Goal: Task Accomplishment & Management: Manage account settings

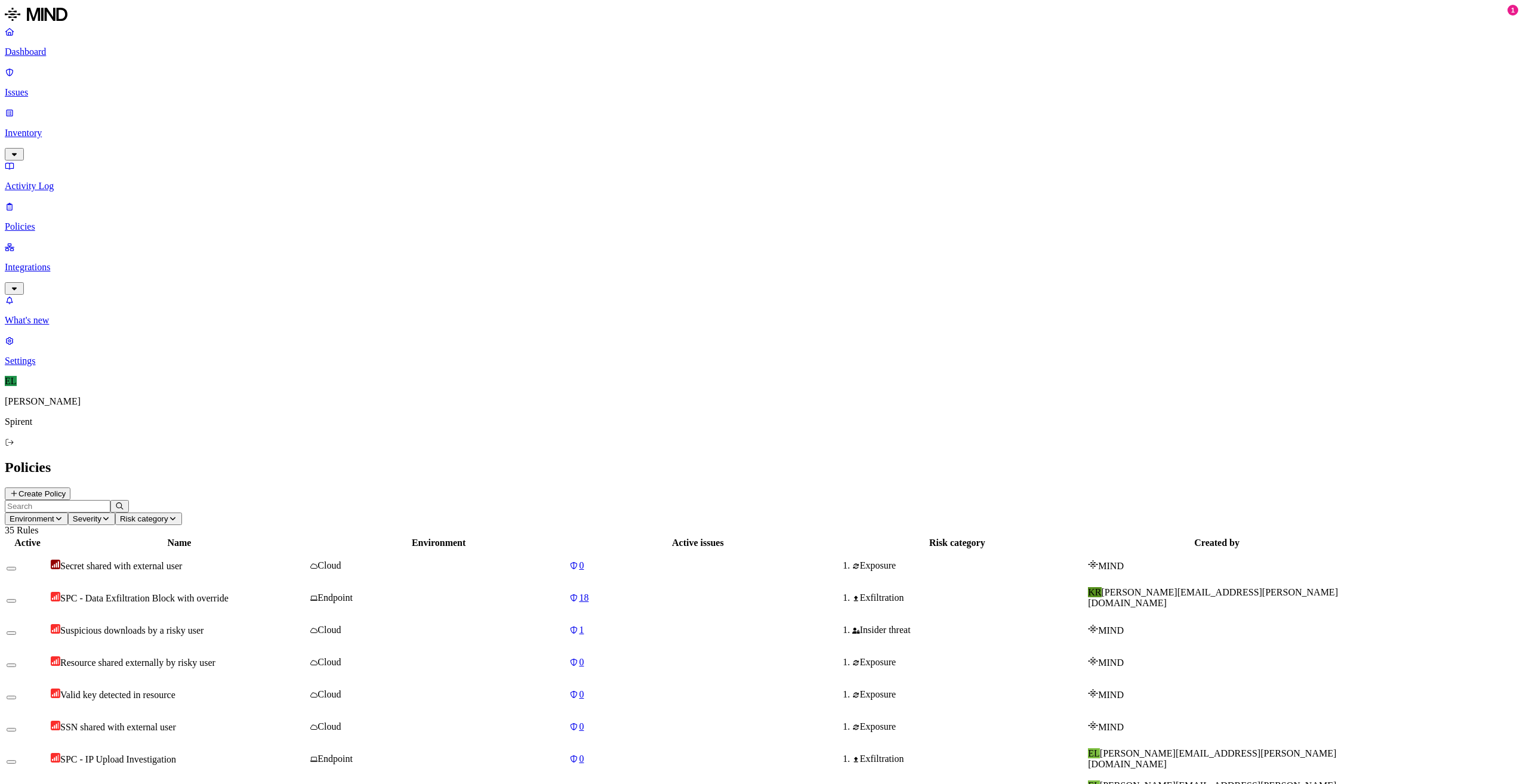
click at [229, 593] on span "SPC - Data Exfiltration Block with override" at bounding box center [144, 598] width 169 height 10
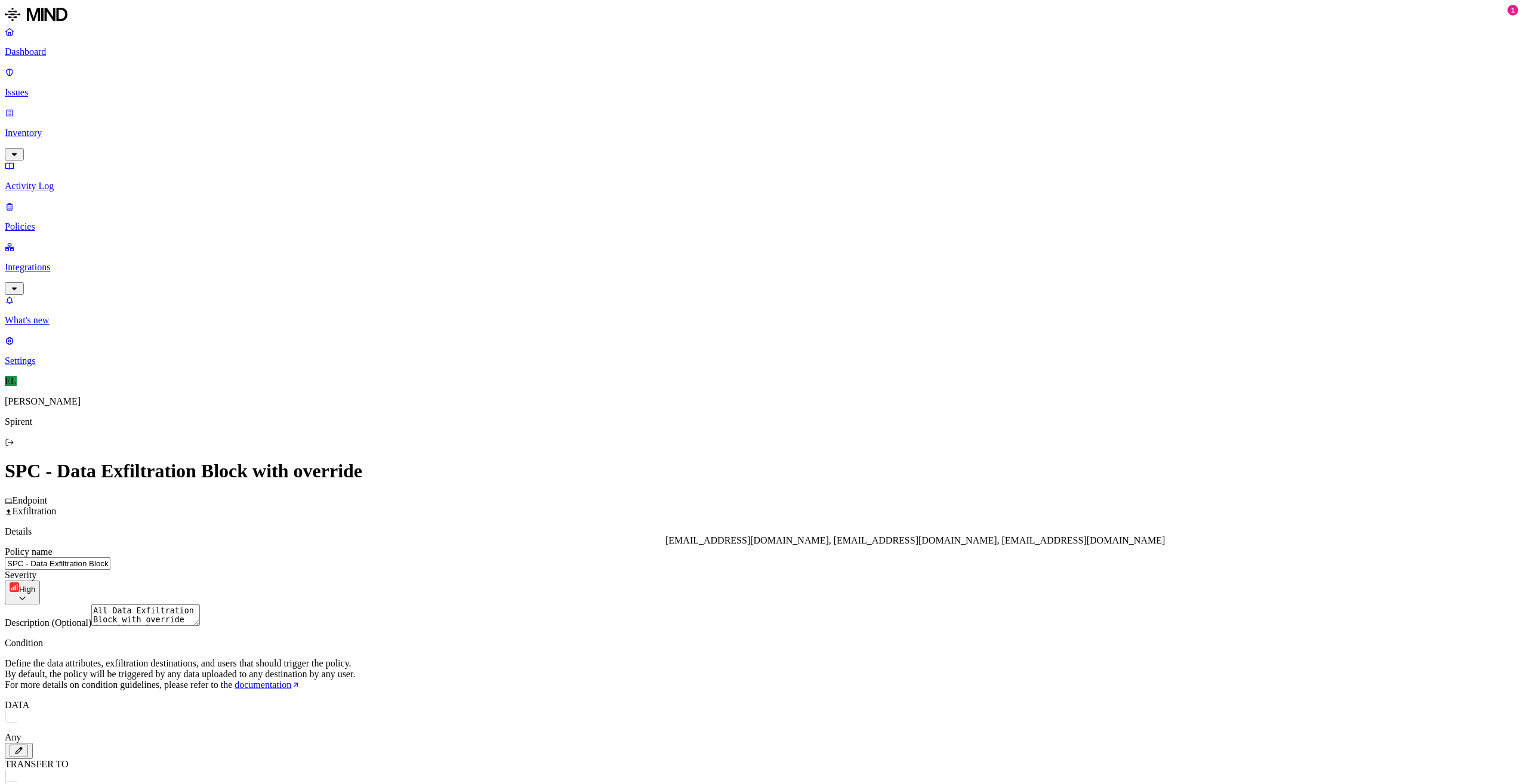
type input "[EMAIL_ADDRESS][DOMAIN_NAME]"
drag, startPoint x: 843, startPoint y: 588, endPoint x: 720, endPoint y: 591, distance: 123.0
click at [720, 591] on input "[EMAIL_ADDRESS][DOMAIN_NAME]" at bounding box center [763, 585] width 106 height 13
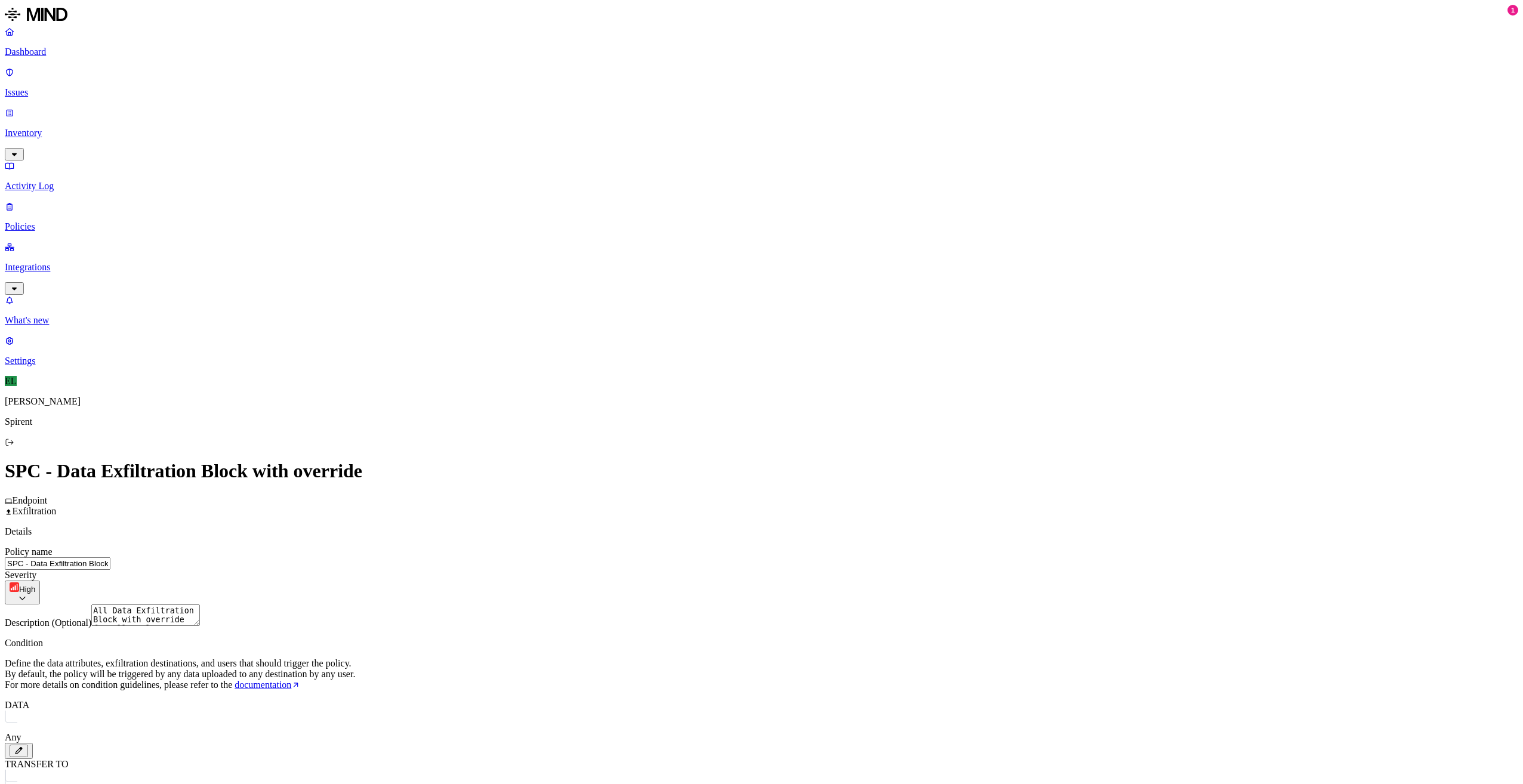
click at [72, 262] on p "Integrations" at bounding box center [761, 267] width 1513 height 11
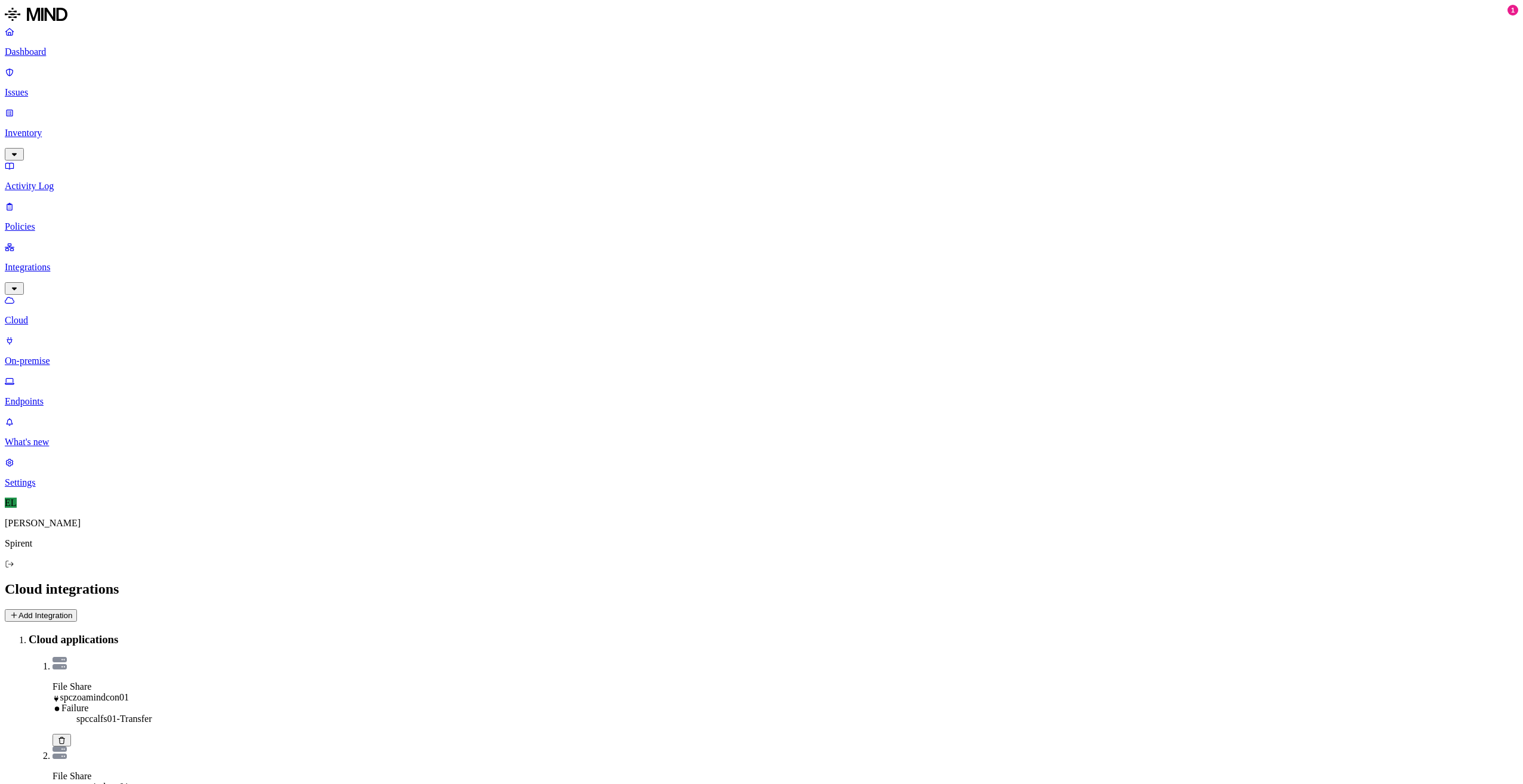
click at [65, 737] on icon at bounding box center [62, 740] width 6 height 7
click at [56, 355] on p "On-premise" at bounding box center [761, 361] width 1513 height 11
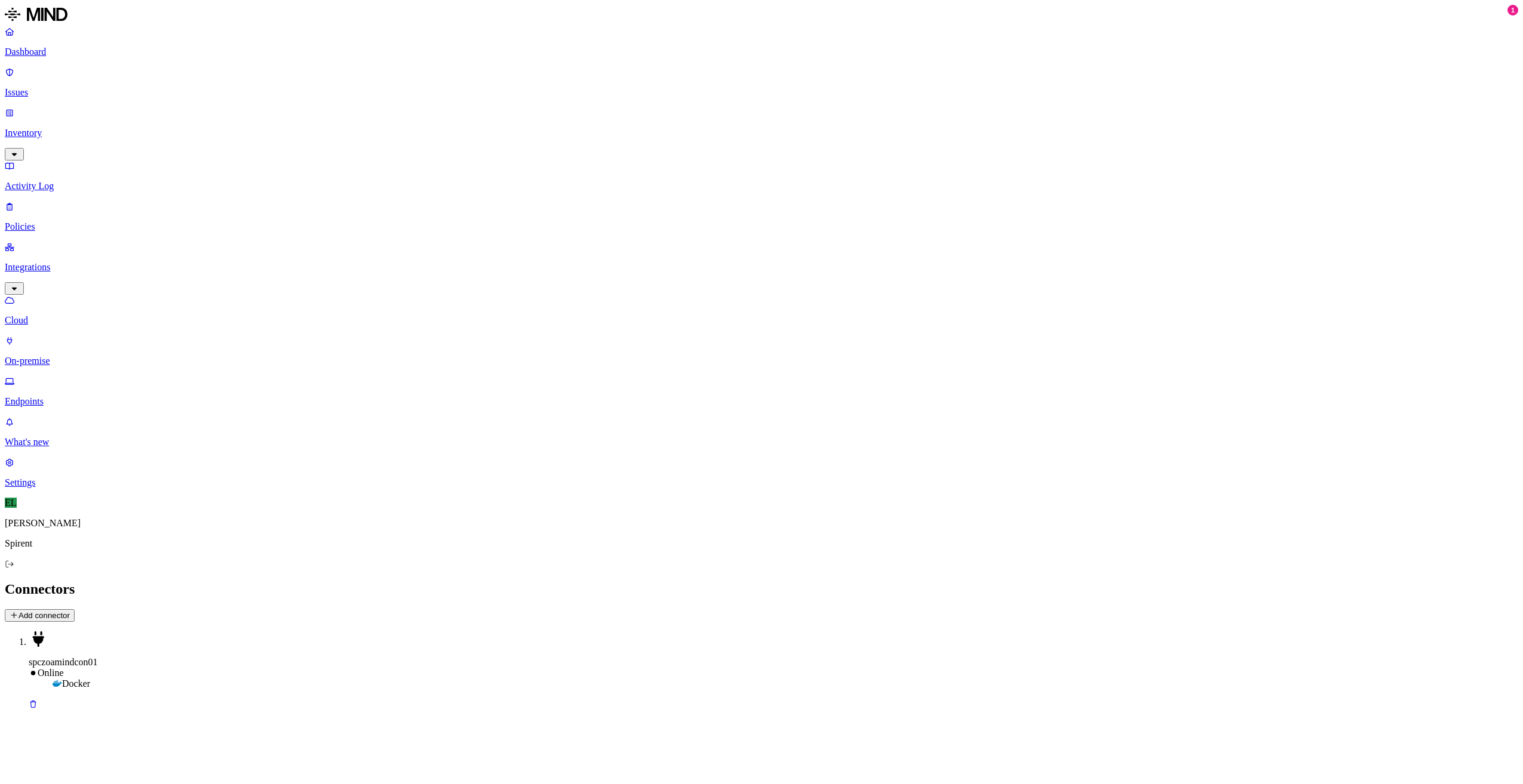
click at [58, 396] on p "Endpoints" at bounding box center [761, 402] width 1513 height 11
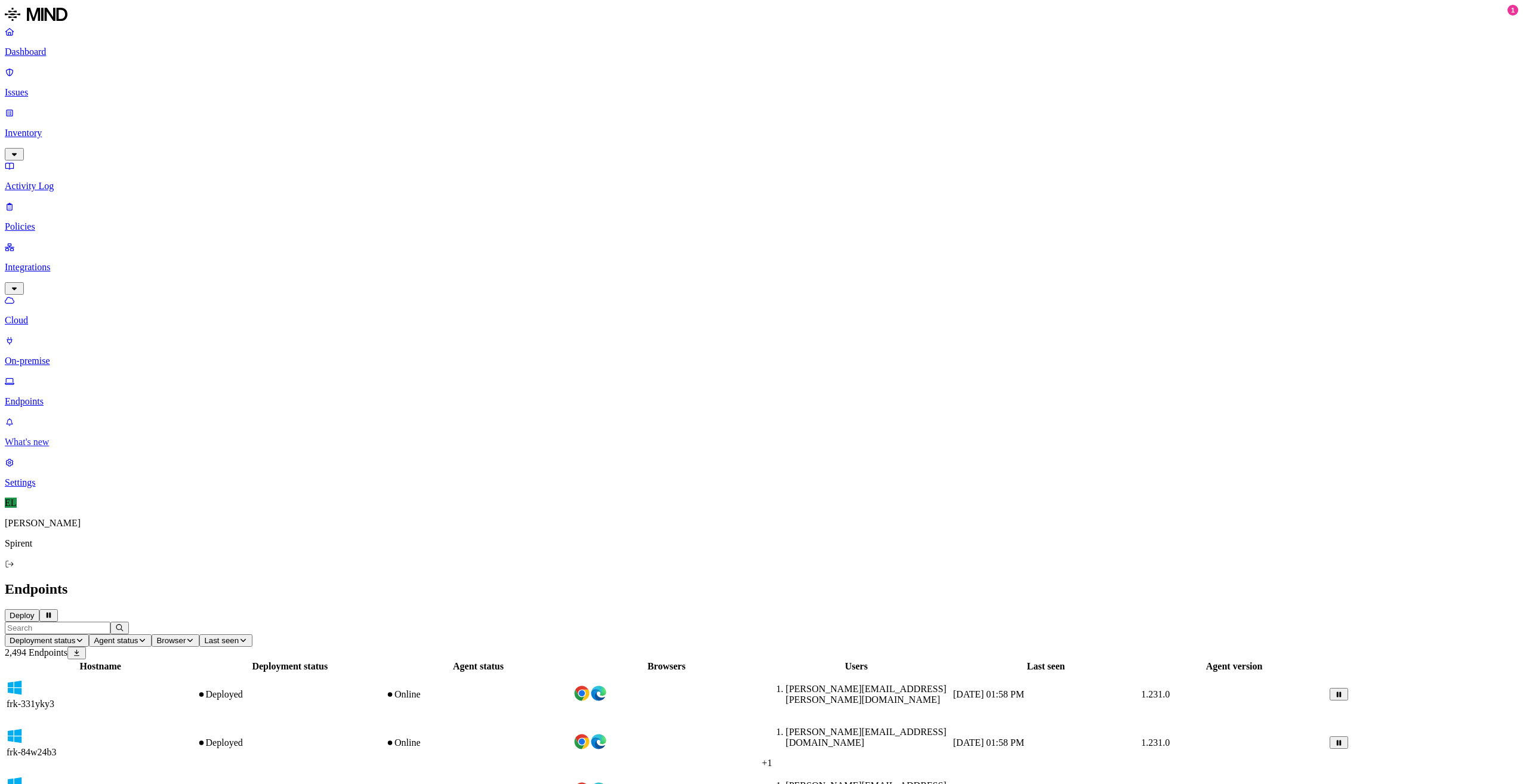
click at [65, 448] on p "What's new" at bounding box center [761, 442] width 1513 height 11
click at [49, 222] on p "Policies" at bounding box center [761, 227] width 1513 height 11
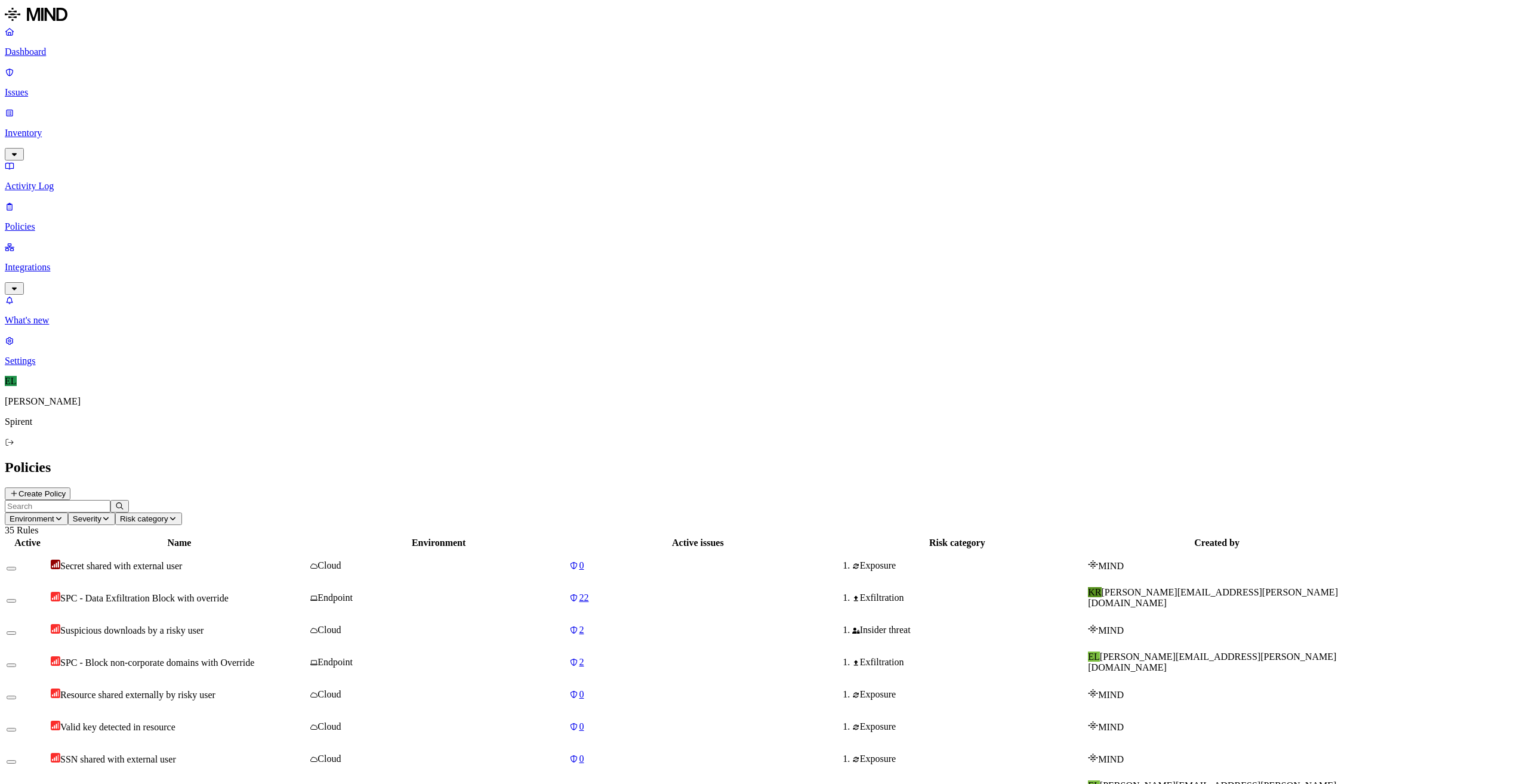
click at [254, 658] on span "SPC - Block non-corporate domains with Override" at bounding box center [157, 663] width 194 height 10
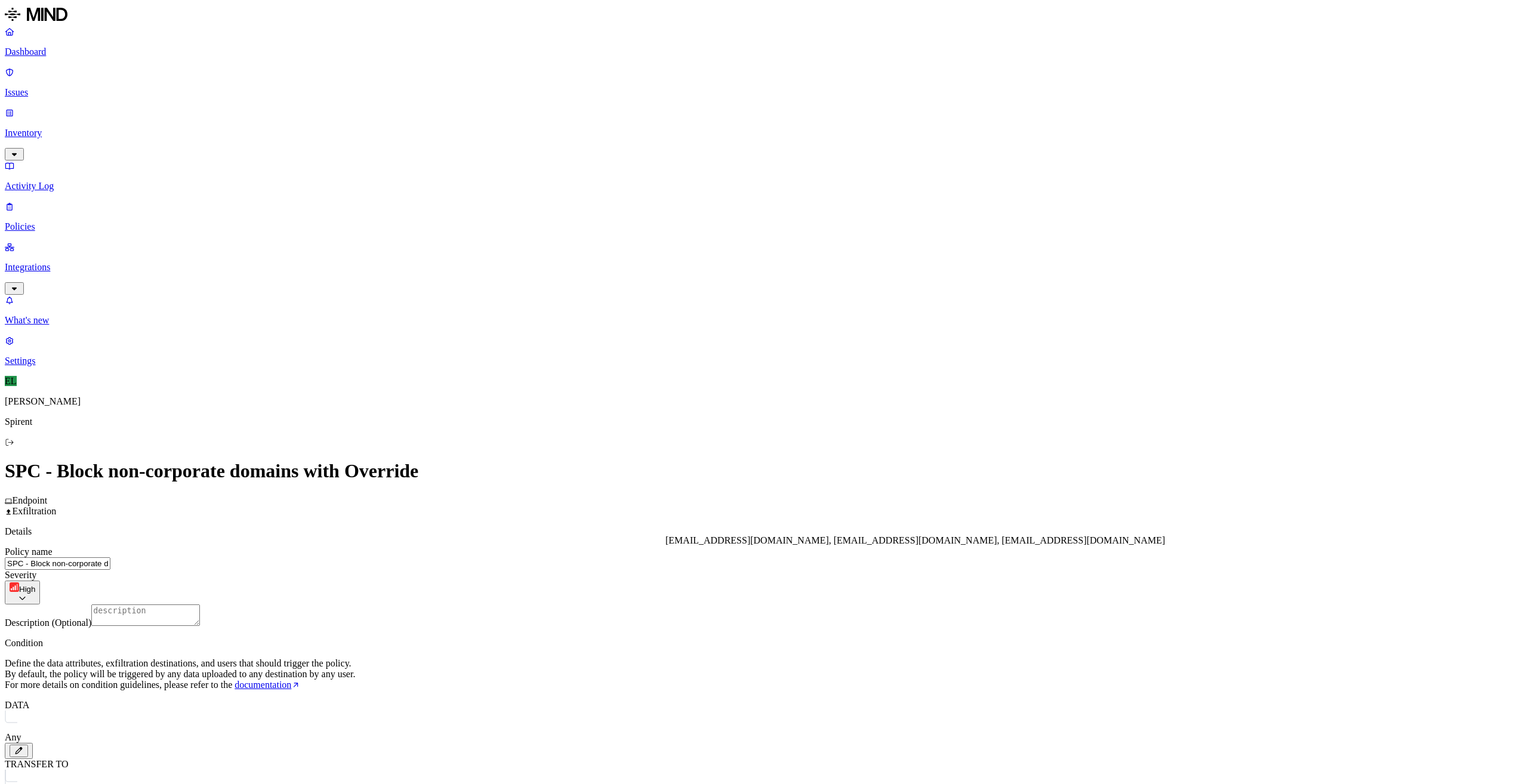
type input "allcontr"
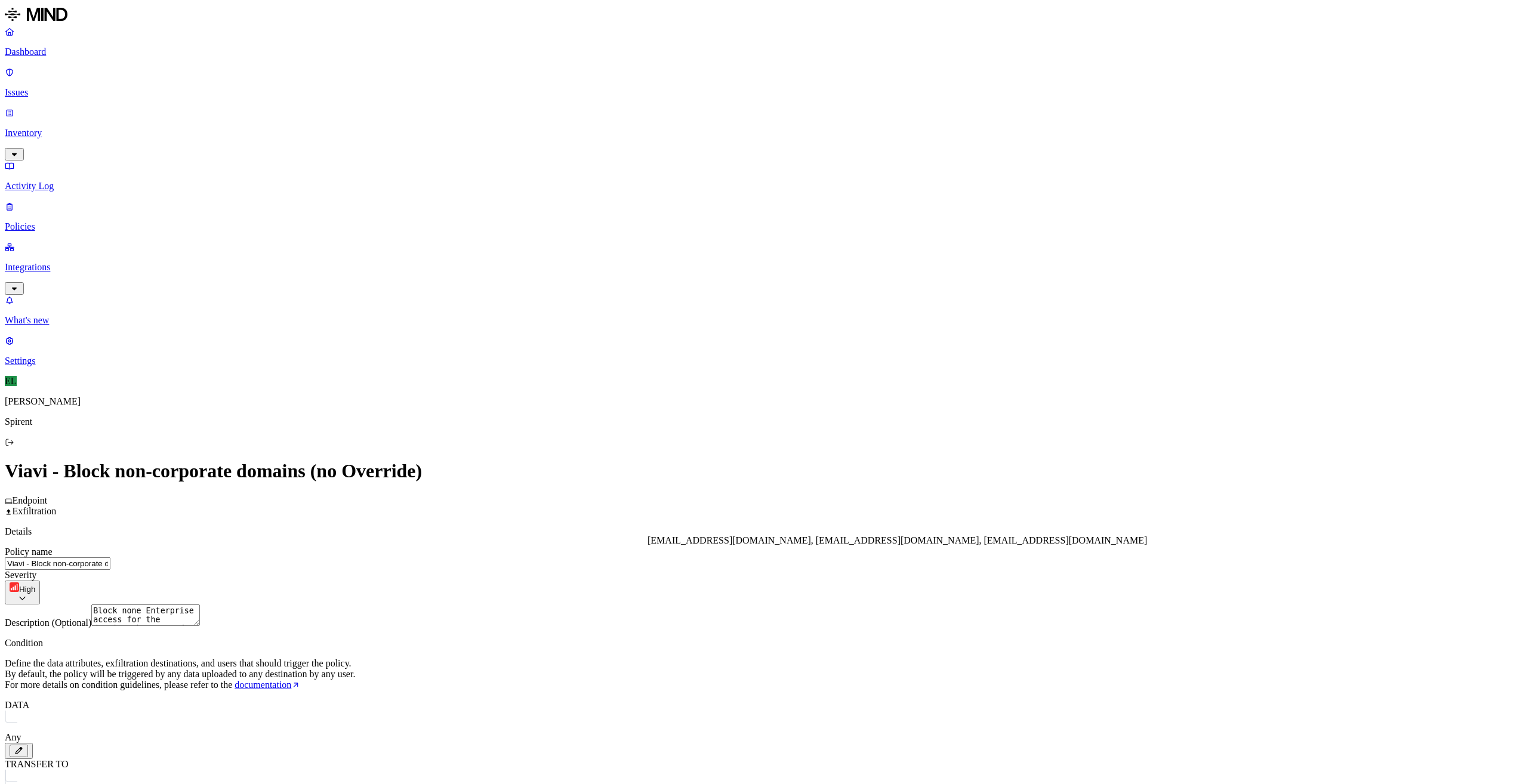
click at [711, 626] on label "Groups" at bounding box center [699, 621] width 28 height 10
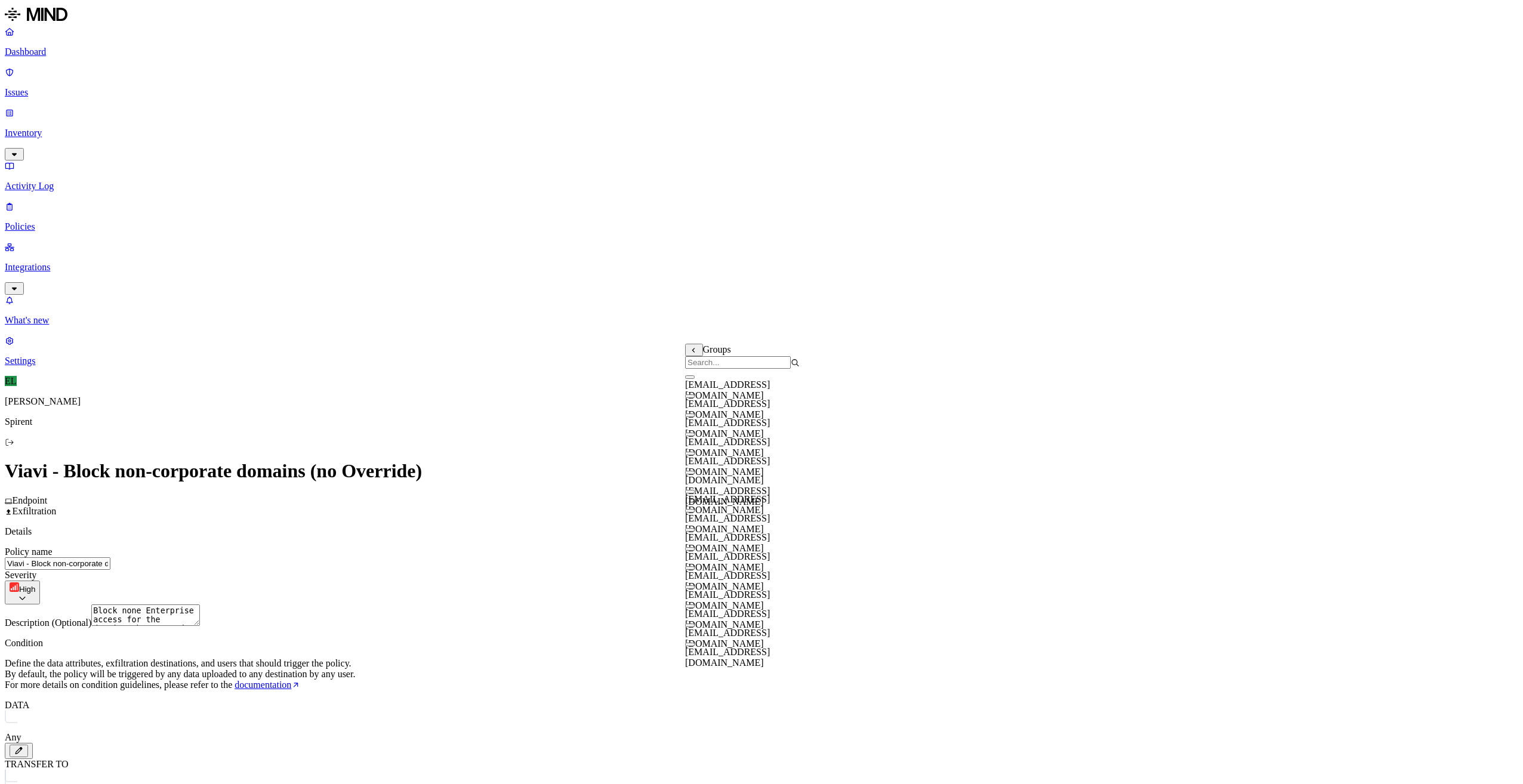
click at [737, 366] on input "search" at bounding box center [737, 363] width 106 height 13
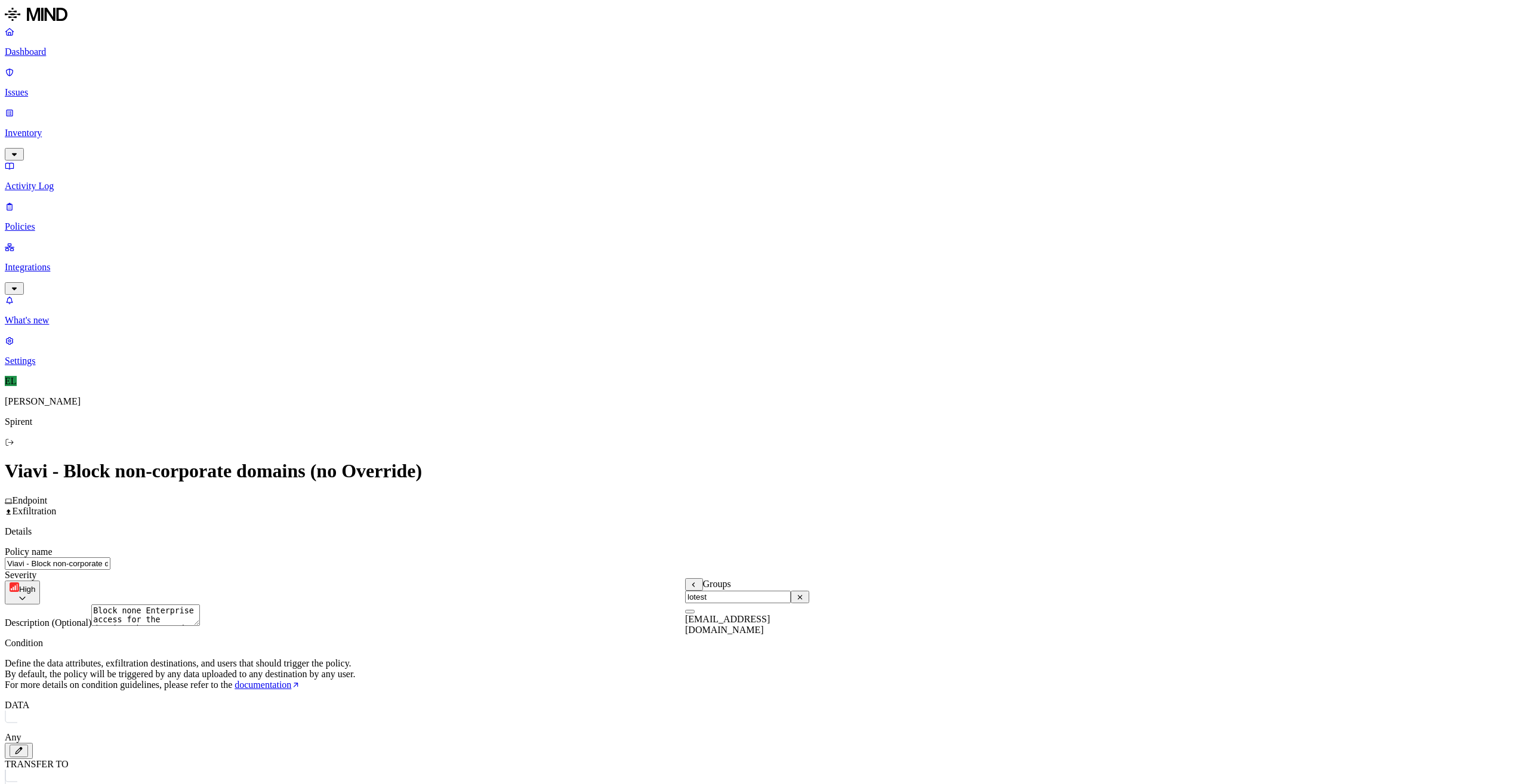
type input "lotest"
click at [695, 614] on button "button" at bounding box center [689, 612] width 10 height 4
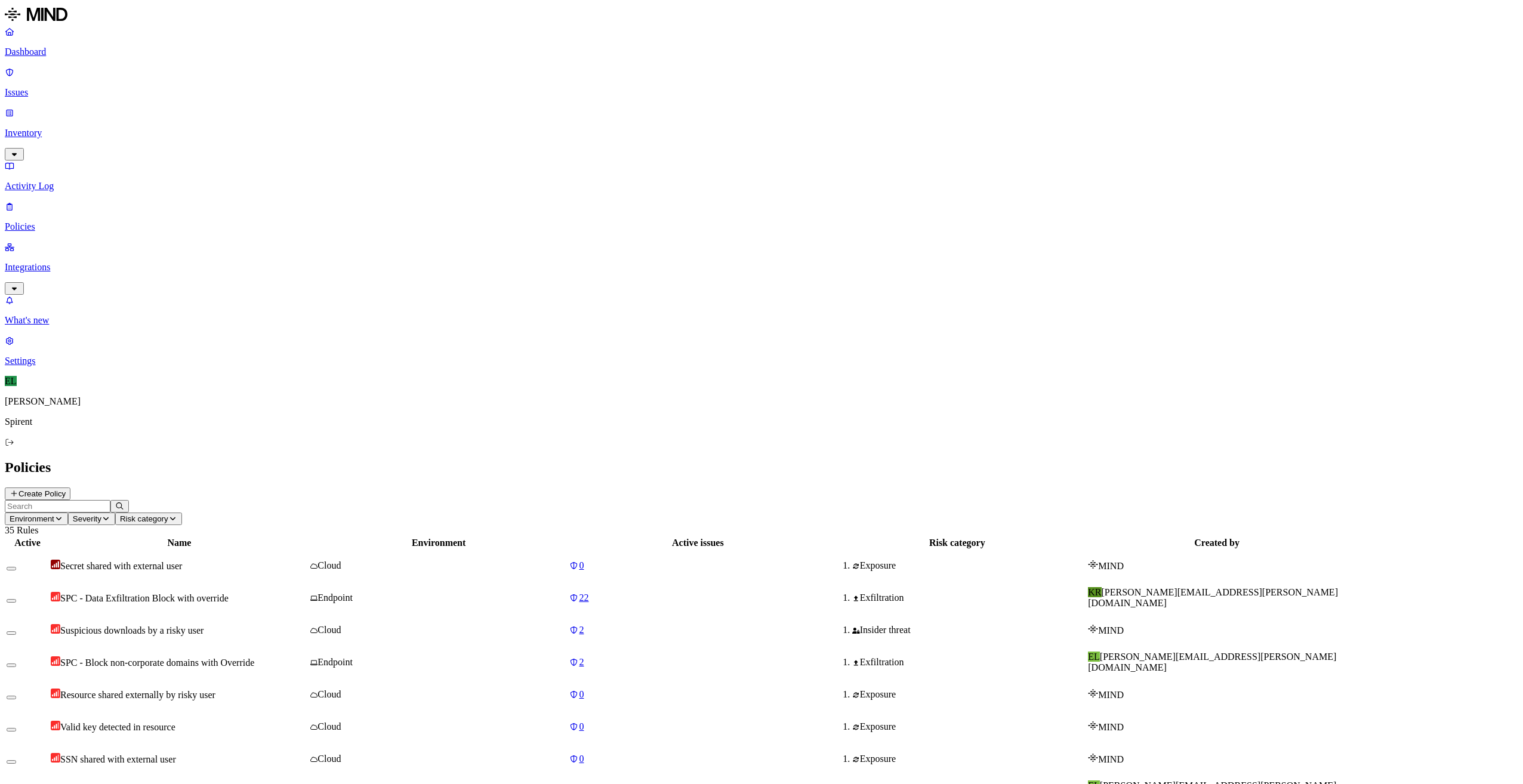
click at [229, 593] on span "SPC - Data Exfiltration Block with override" at bounding box center [144, 598] width 169 height 10
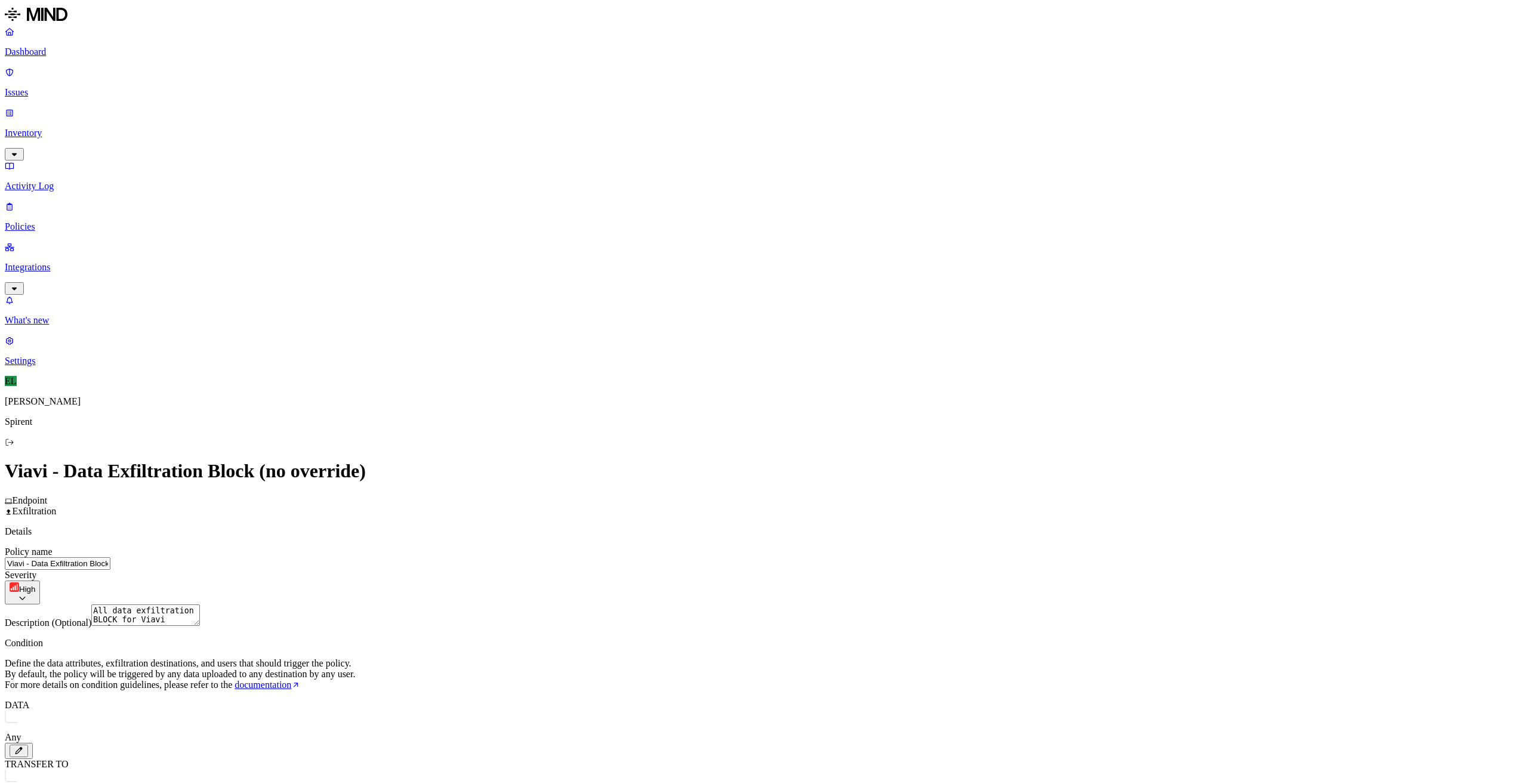
click at [852, 605] on label "Groups" at bounding box center [845, 602] width 28 height 10
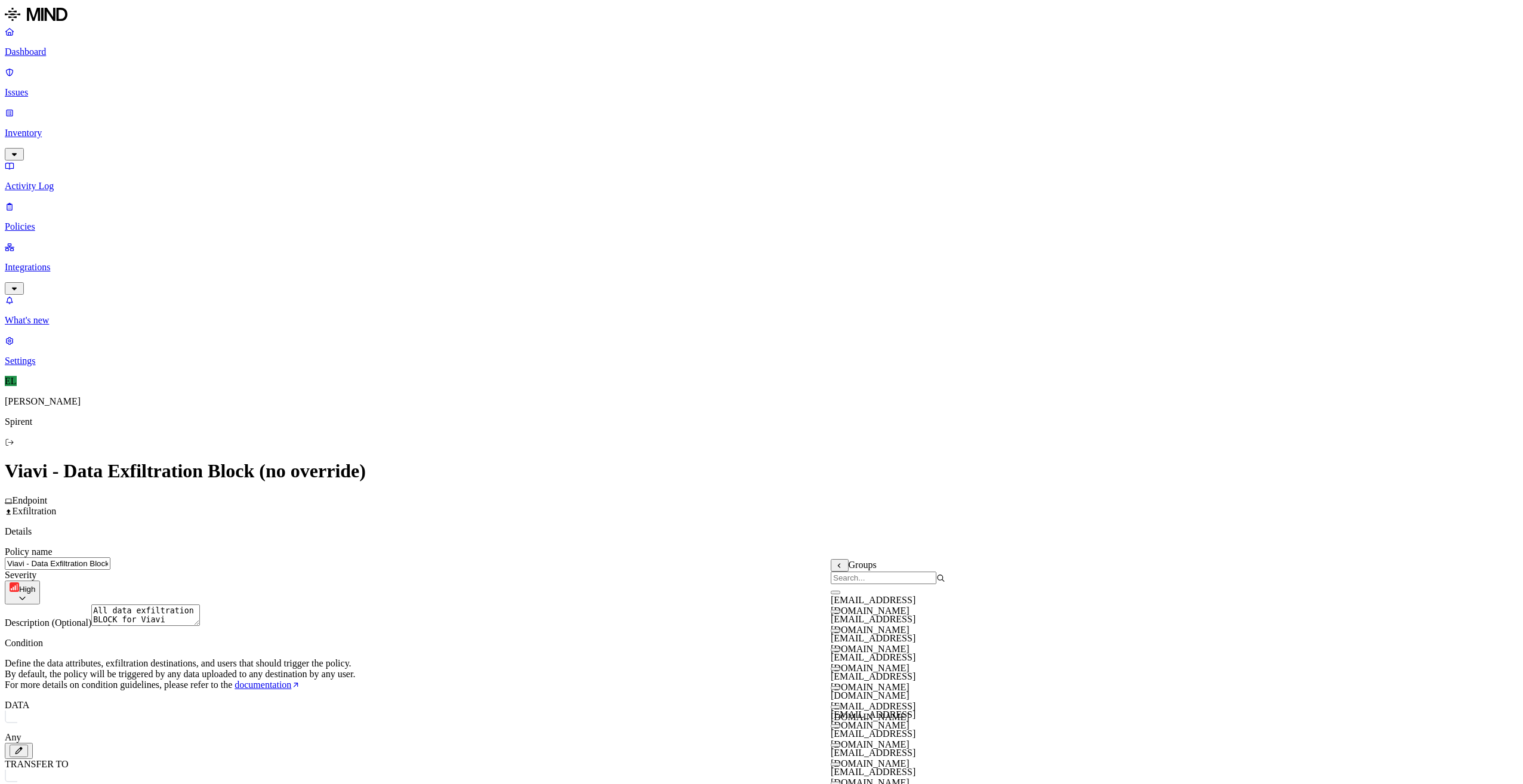
click at [875, 584] on input "search" at bounding box center [884, 578] width 106 height 13
type input "lotest"
click at [841, 594] on button "button" at bounding box center [836, 592] width 10 height 4
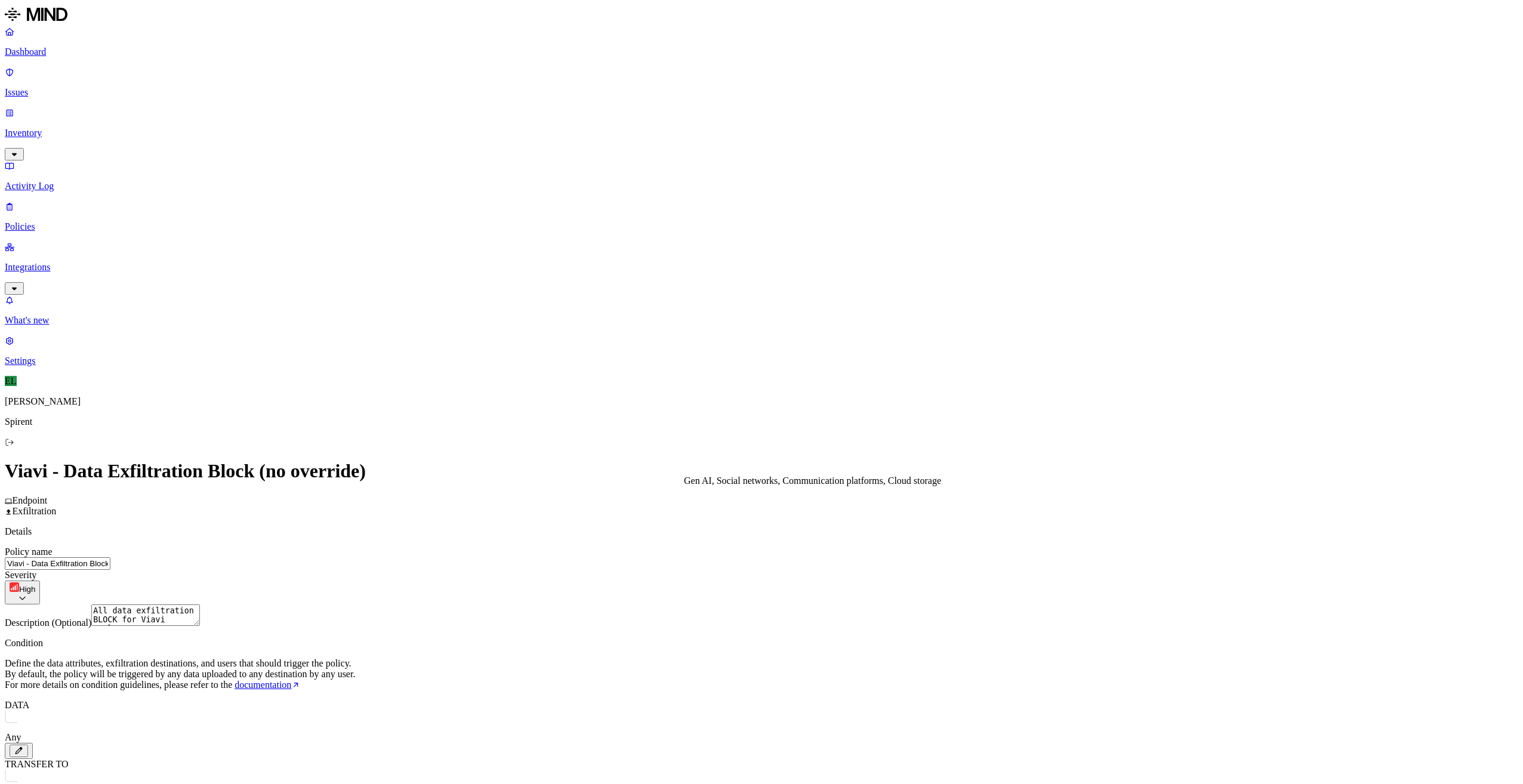
click at [738, 553] on button "button" at bounding box center [733, 547] width 10 height 13
click at [932, 519] on label "OR" at bounding box center [926, 514] width 13 height 10
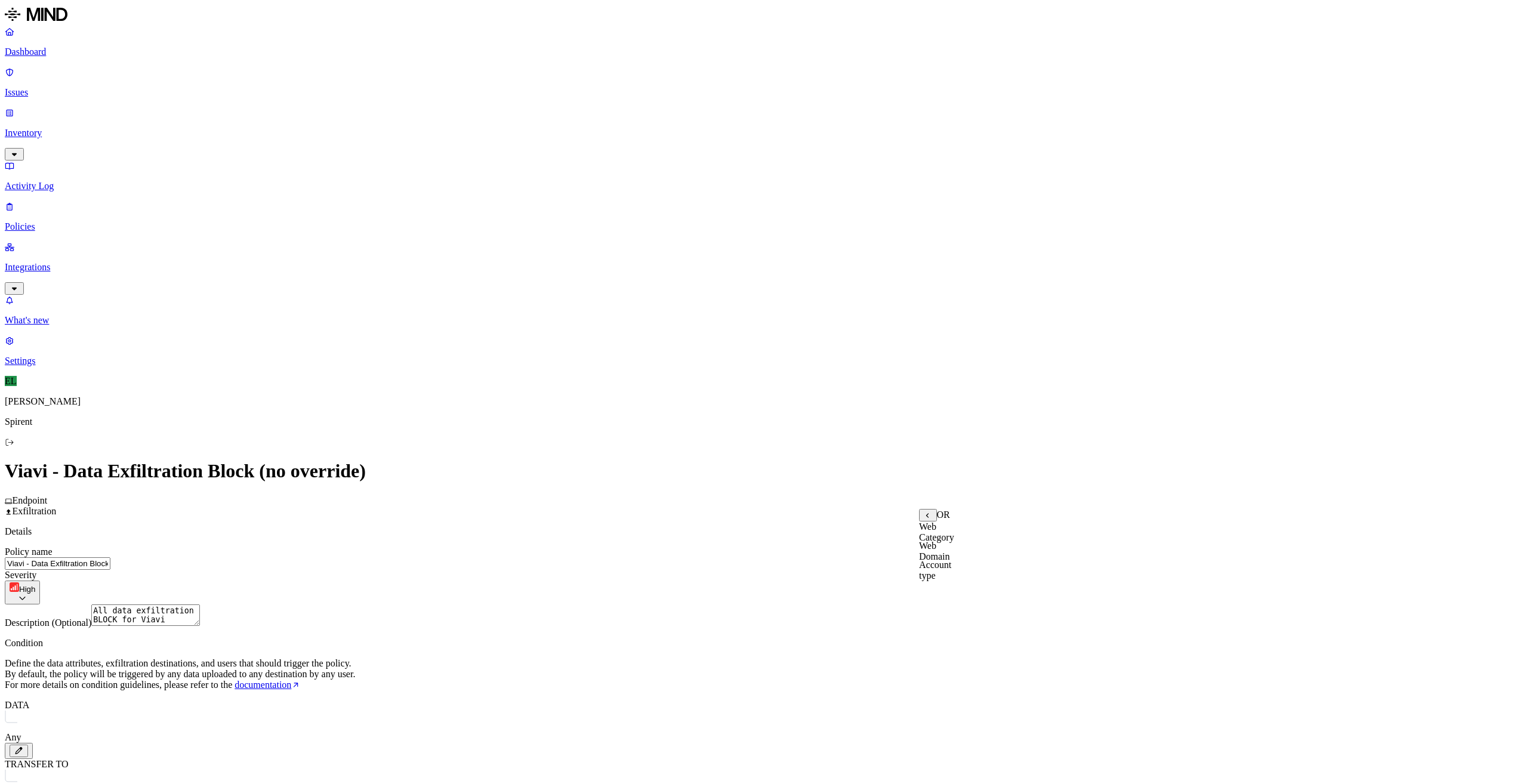
click at [945, 553] on label "Web Domain" at bounding box center [935, 551] width 31 height 21
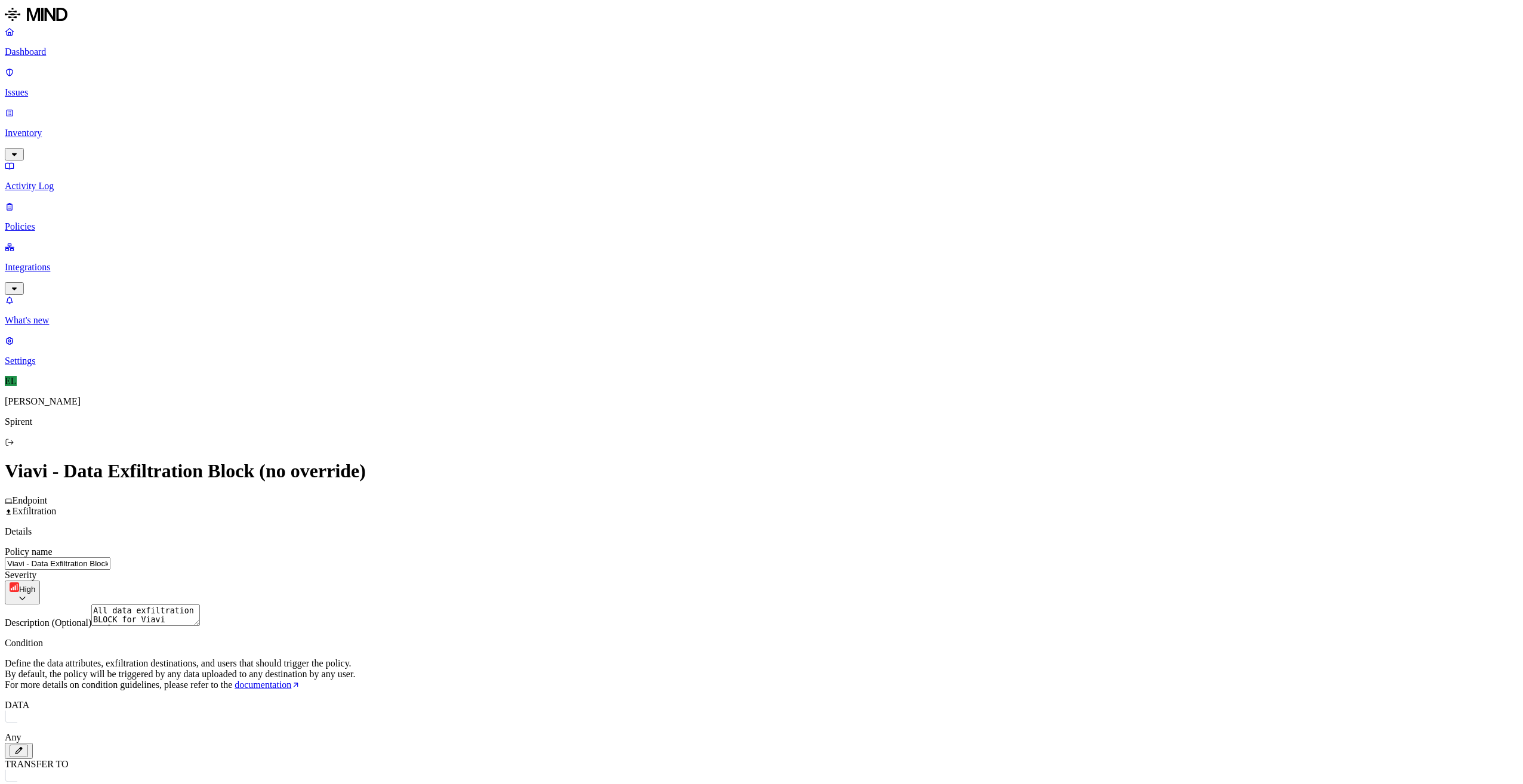
click at [1008, 555] on label "AND" at bounding box center [1003, 550] width 21 height 10
click at [1024, 578] on label "Web Domain" at bounding box center [1008, 568] width 31 height 21
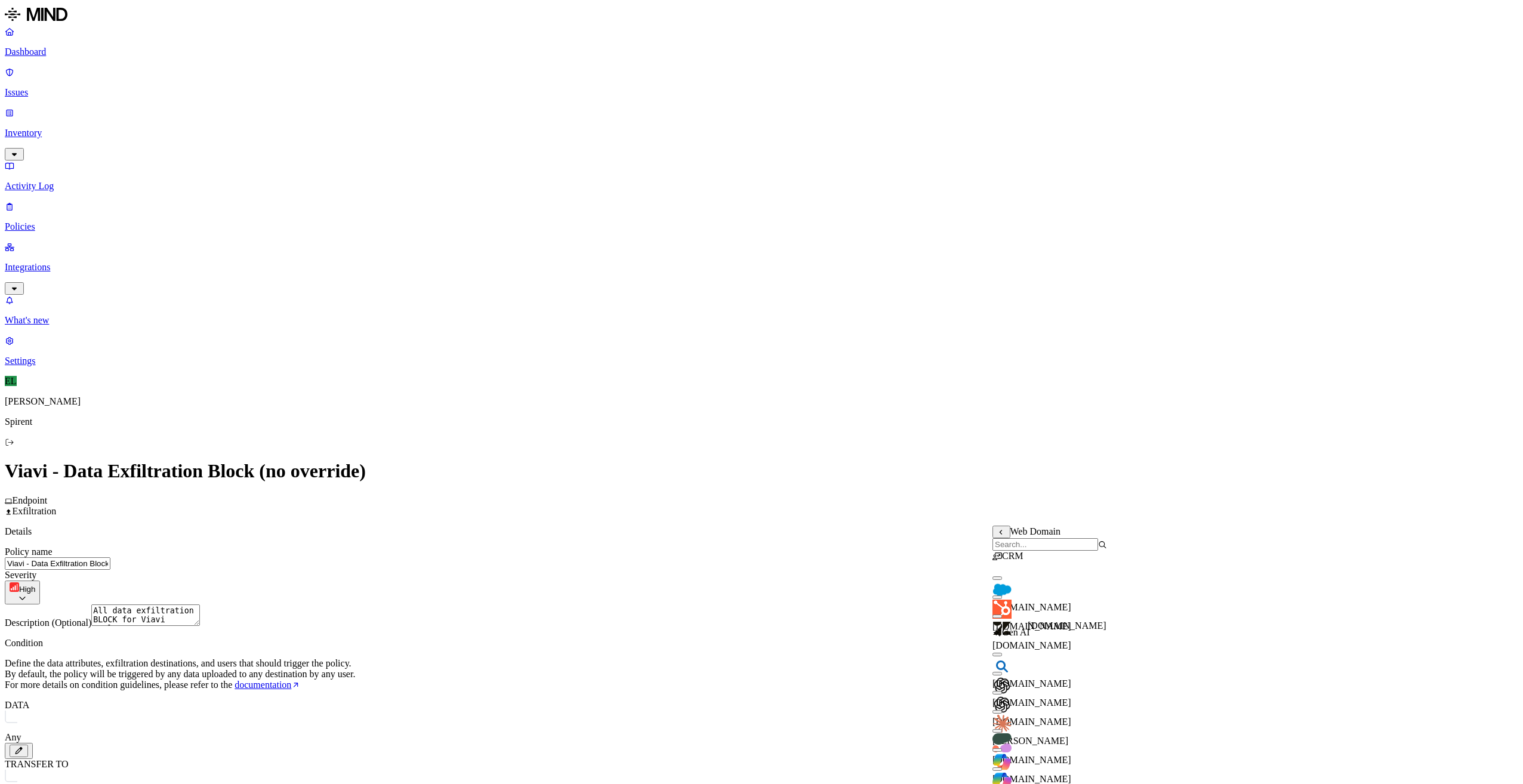
scroll to position [60, 0]
click at [1002, 691] on button "button" at bounding box center [997, 693] width 10 height 4
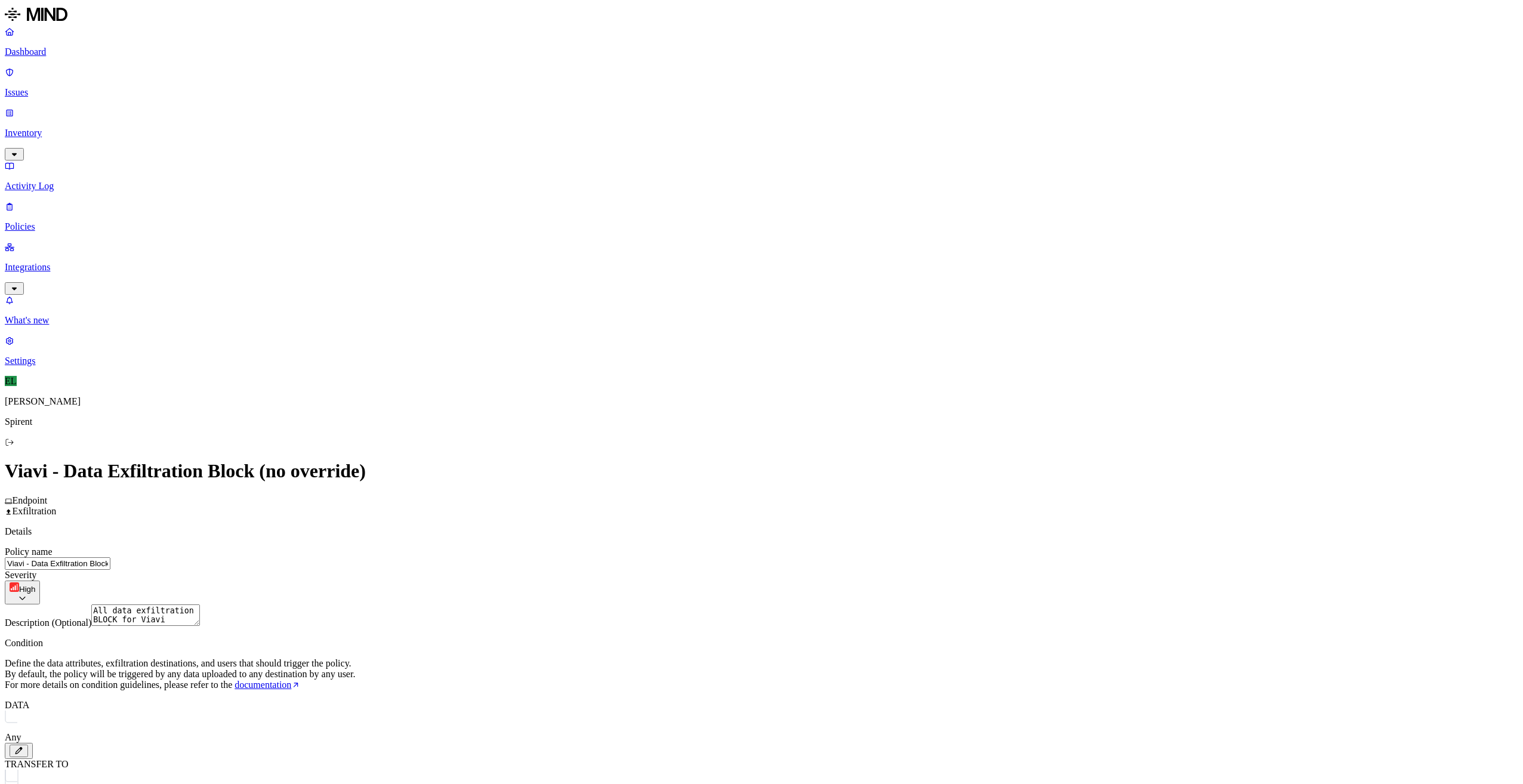
click at [736, 578] on label "is not" at bounding box center [730, 576] width 12 height 21
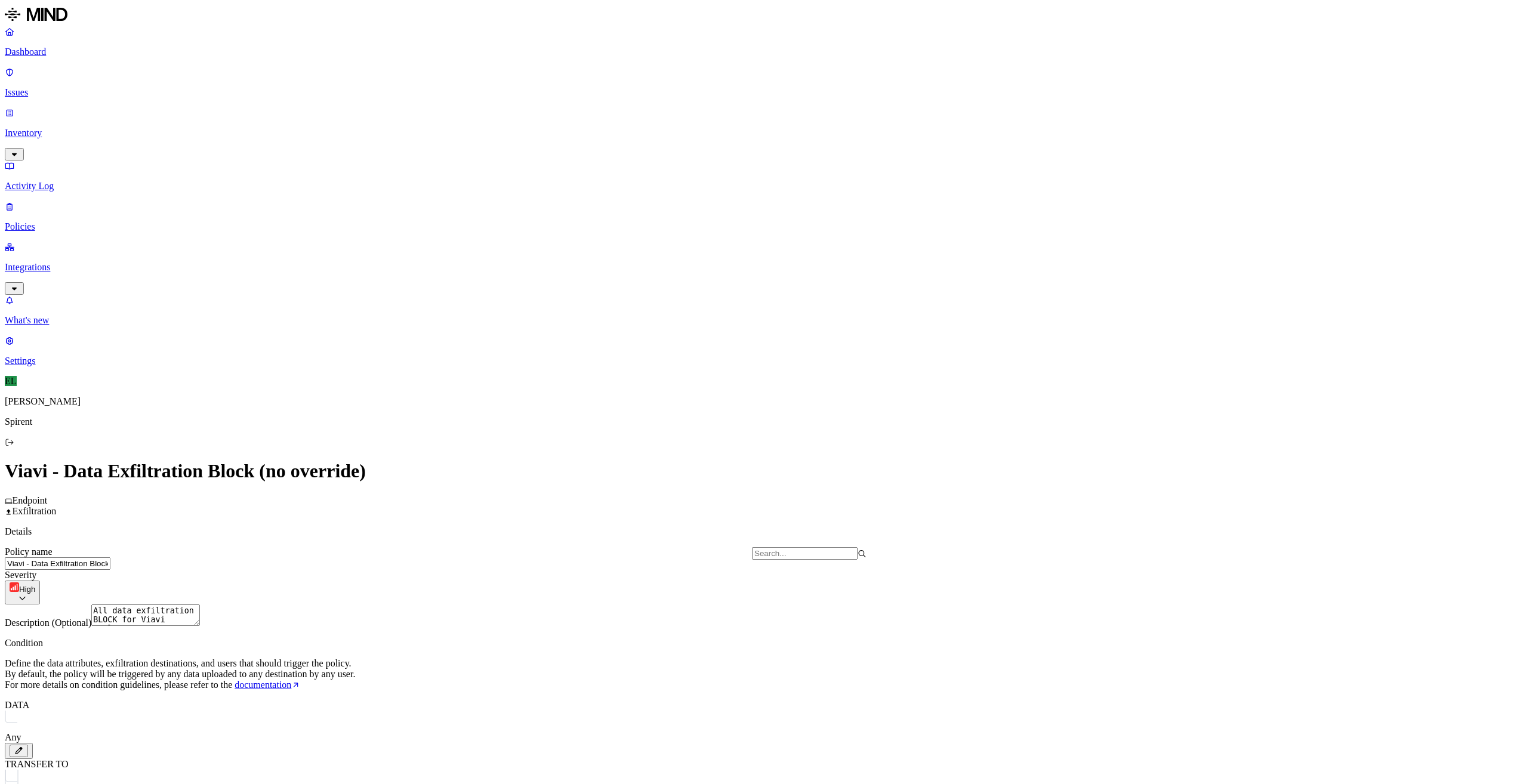
scroll to position [753, 0]
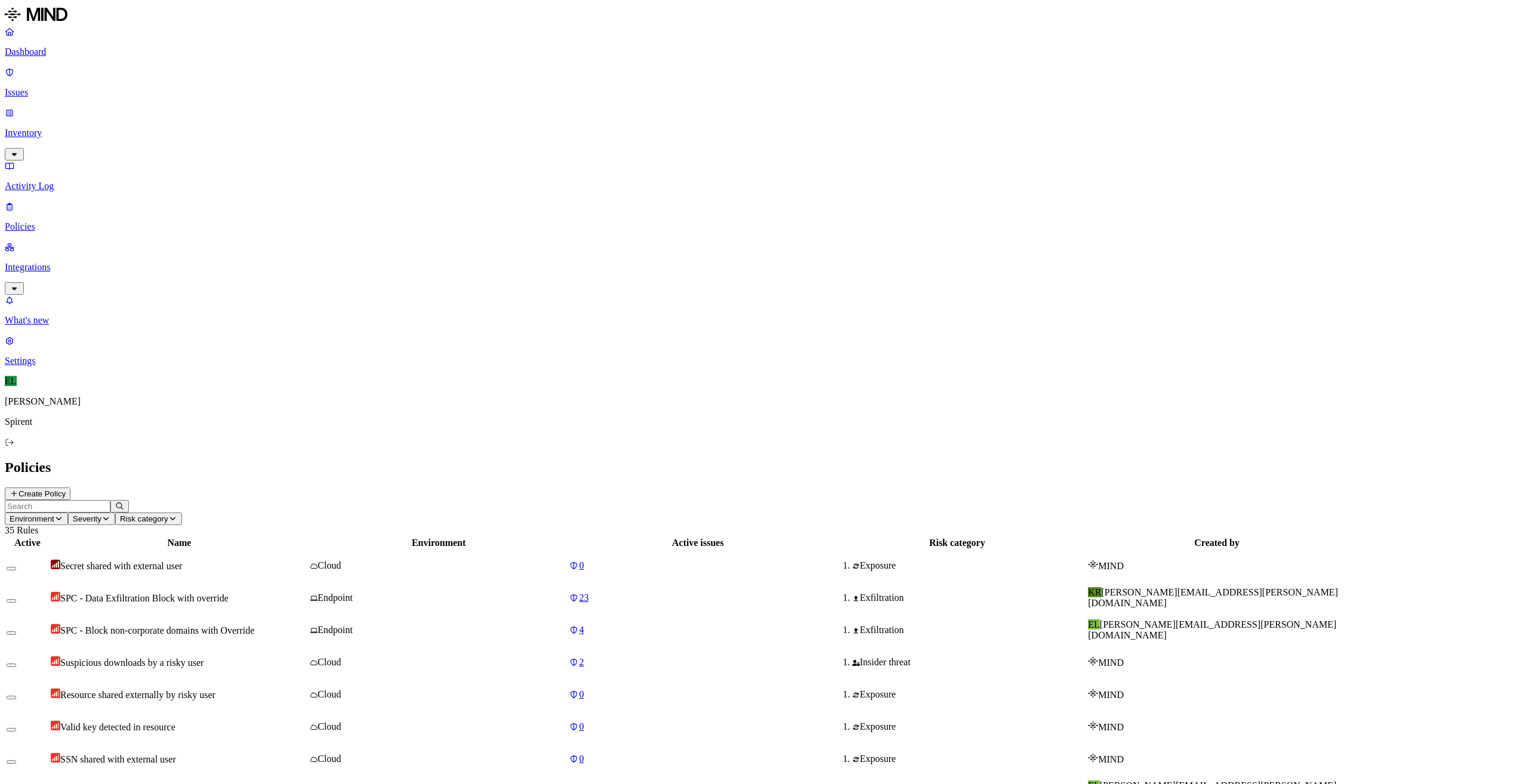
click at [74, 87] on p "Issues" at bounding box center [761, 92] width 1513 height 11
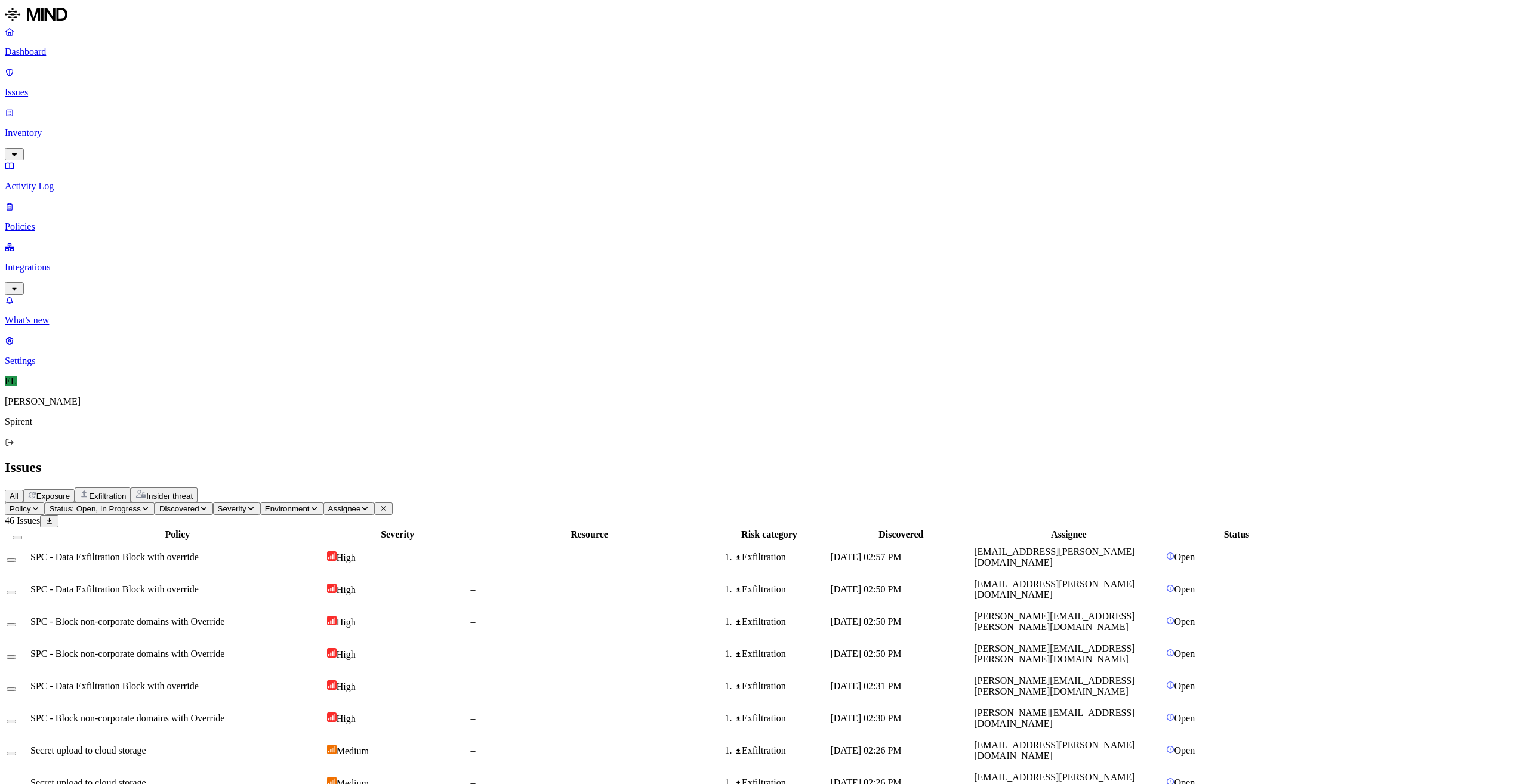
click at [199, 552] on span "SPC - Data Exfiltration Block with override" at bounding box center [115, 557] width 169 height 10
click at [199, 584] on span "SPC - Data Exfiltration Block with override" at bounding box center [115, 589] width 169 height 10
click at [901, 616] on span "[DATE] 02:50 PM" at bounding box center [866, 621] width 71 height 10
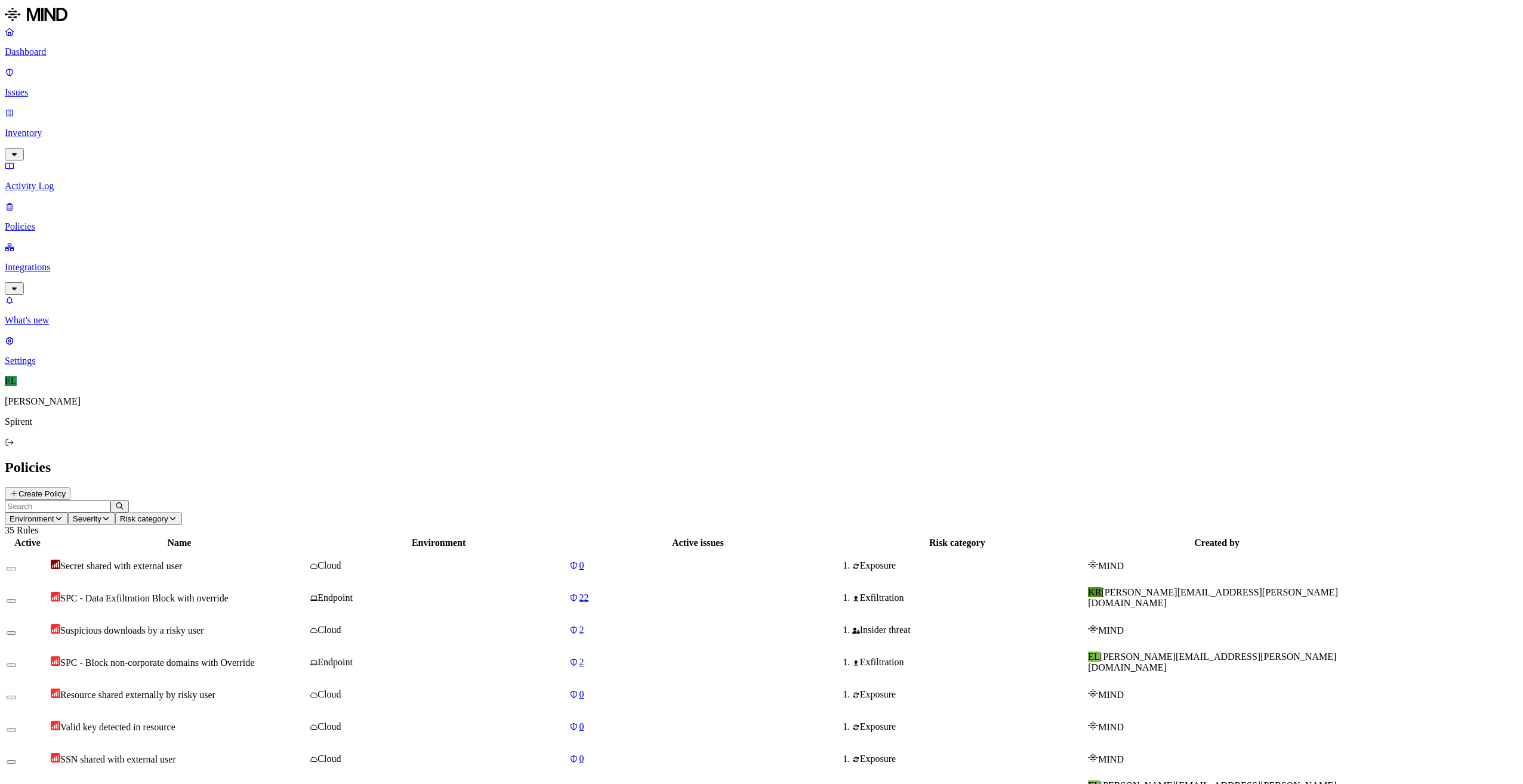
click at [229, 593] on span "SPC - Data Exfiltration Block with override" at bounding box center [144, 598] width 169 height 10
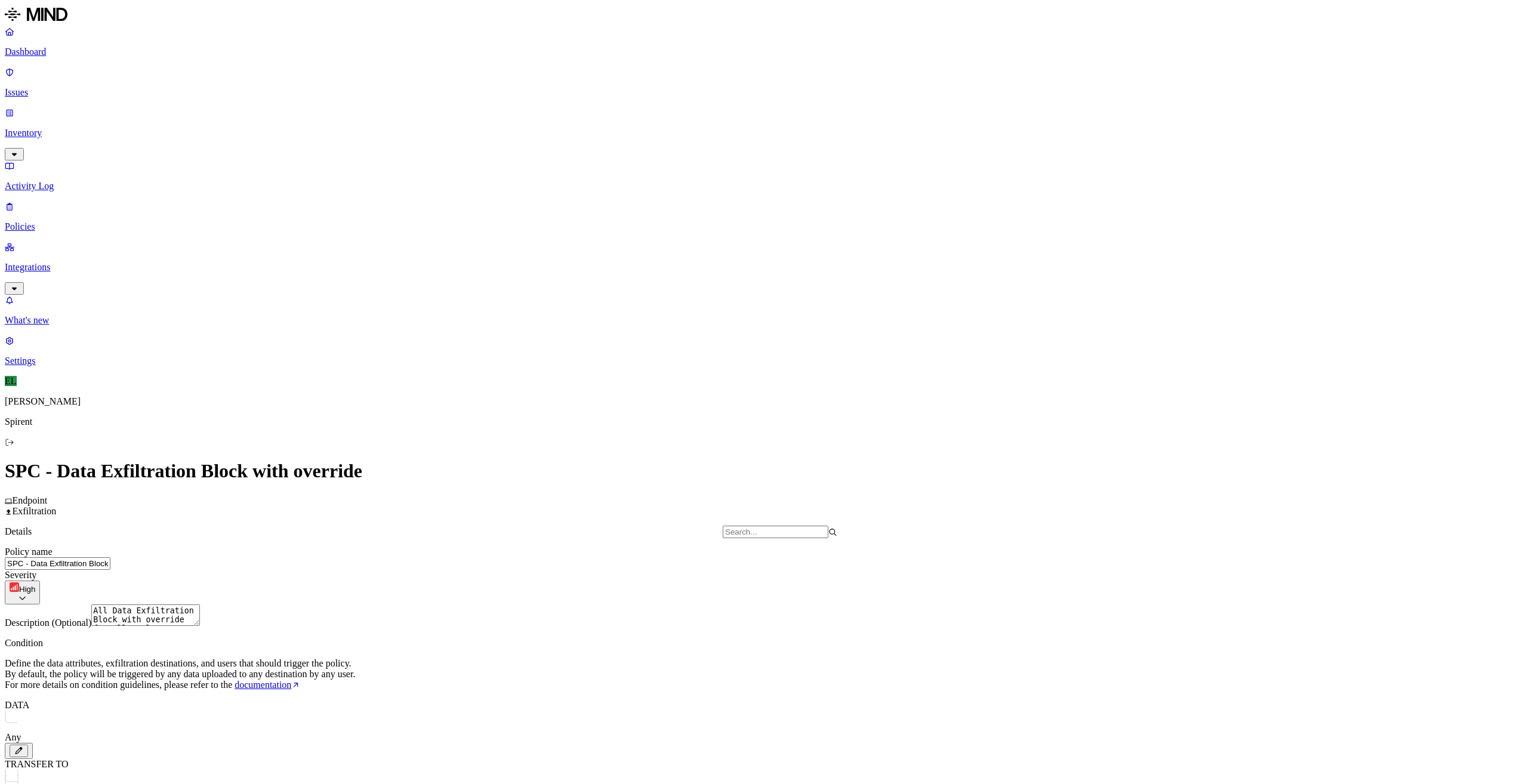
scroll to position [1021, 0]
